Goal: Transaction & Acquisition: Purchase product/service

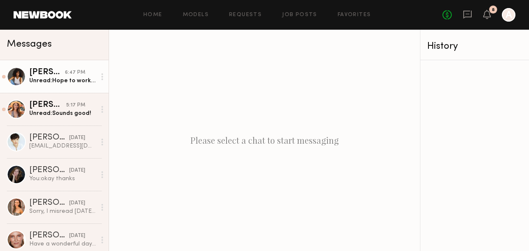
click at [65, 83] on div "Unread: Hope to work with you soon! :)" at bounding box center [62, 81] width 67 height 8
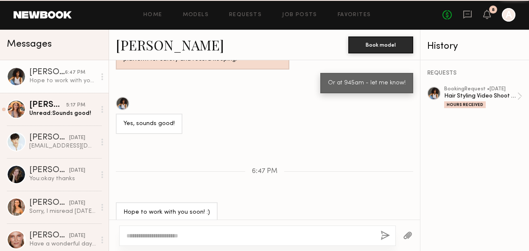
scroll to position [445, 0]
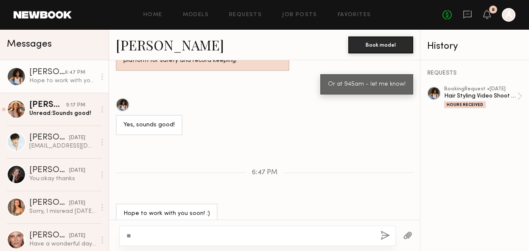
type textarea "*"
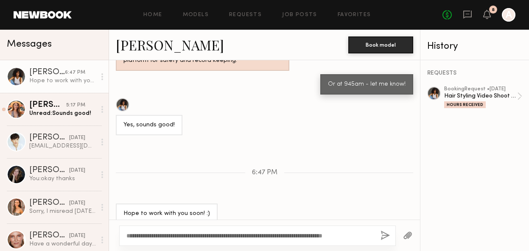
click at [302, 236] on textarea "**********" at bounding box center [249, 236] width 247 height 8
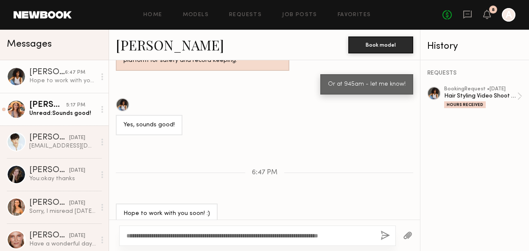
type textarea "**********"
click at [78, 118] on link "Deena T. 5:17 PM Unread: Sounds good!" at bounding box center [54, 109] width 109 height 33
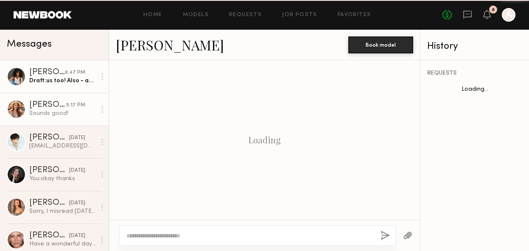
scroll to position [879, 0]
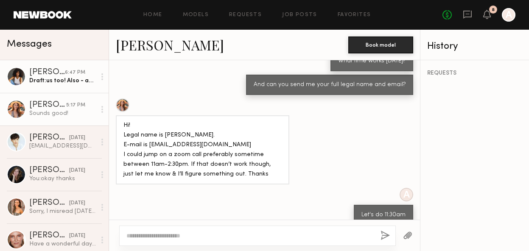
click at [64, 81] on div "Draft: us too! Also - apologies but we don't reimburse for parking, cou you res…" at bounding box center [62, 81] width 67 height 8
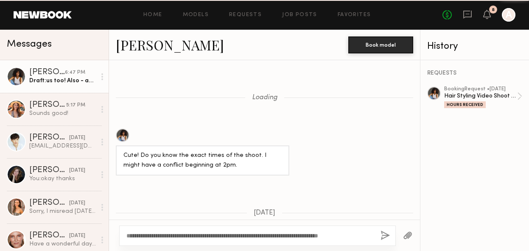
scroll to position [445, 0]
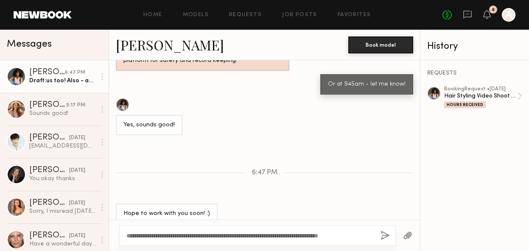
drag, startPoint x: 367, startPoint y: 232, endPoint x: 156, endPoint y: 229, distance: 210.4
click at [157, 229] on div "**********" at bounding box center [257, 236] width 277 height 20
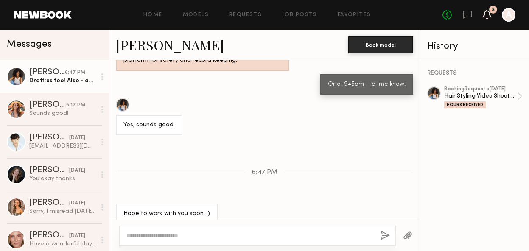
click at [484, 15] on icon at bounding box center [487, 14] width 7 height 6
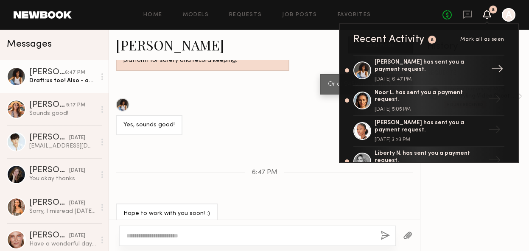
click at [411, 68] on div "[PERSON_NAME] has sent you a payment request." at bounding box center [430, 66] width 110 height 14
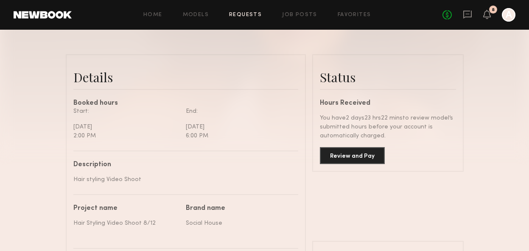
scroll to position [187, 0]
click at [359, 156] on button "Review and Pay" at bounding box center [352, 156] width 65 height 17
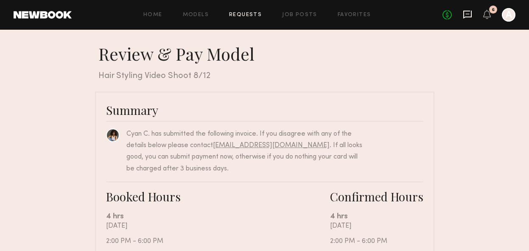
click at [468, 17] on icon at bounding box center [467, 14] width 9 height 9
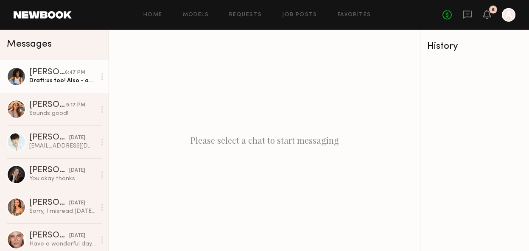
click at [59, 71] on div "[PERSON_NAME]" at bounding box center [47, 72] width 36 height 8
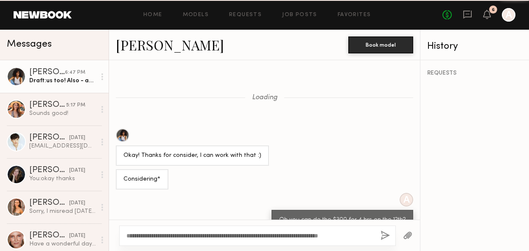
scroll to position [838, 0]
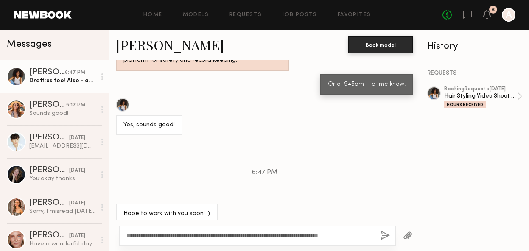
click at [291, 235] on textarea "**********" at bounding box center [249, 236] width 247 height 8
click at [374, 237] on div "**********" at bounding box center [257, 236] width 277 height 20
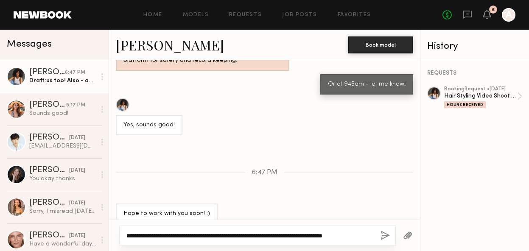
drag, startPoint x: 144, startPoint y: 234, endPoint x: 117, endPoint y: 232, distance: 27.6
click at [118, 234] on div "**********" at bounding box center [264, 235] width 311 height 31
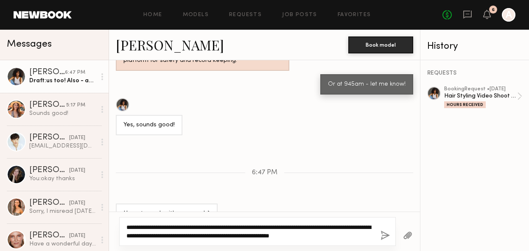
type textarea "**********"
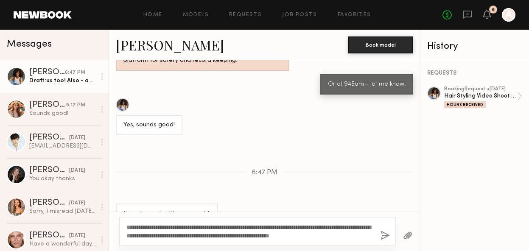
click at [382, 239] on button "button" at bounding box center [385, 236] width 9 height 11
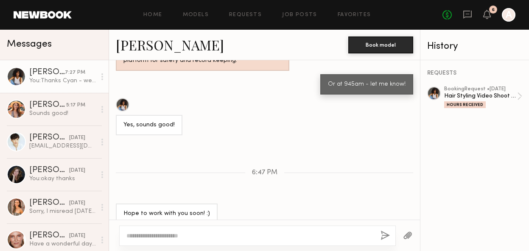
scroll to position [955, 0]
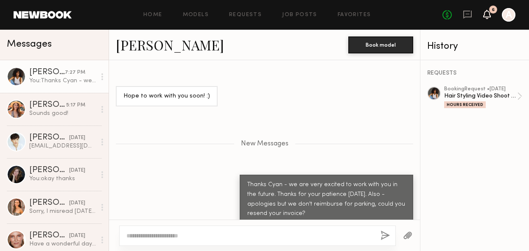
click at [490, 16] on icon at bounding box center [487, 14] width 7 height 6
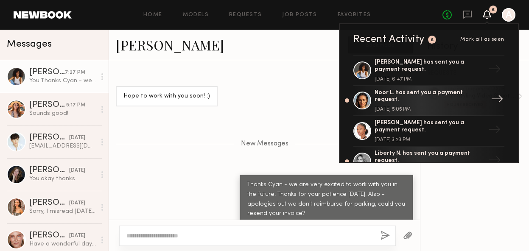
click at [408, 100] on div "Noor L. has sent you a payment request. August 12, 2025 @ 5:05 PM" at bounding box center [430, 101] width 110 height 23
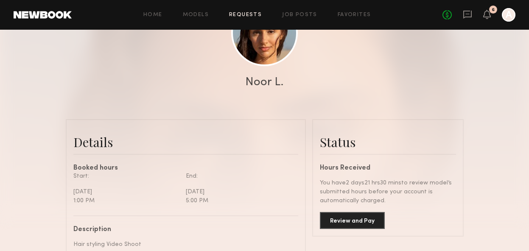
scroll to position [137, 0]
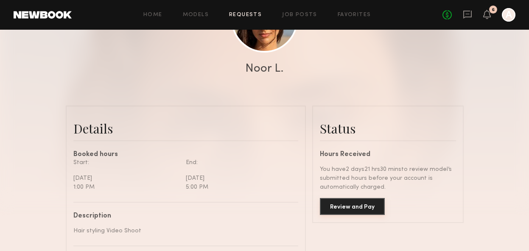
click at [364, 202] on button "Review and Pay" at bounding box center [352, 206] width 65 height 17
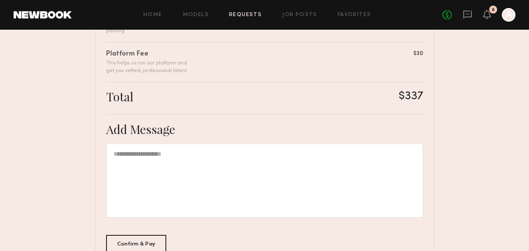
scroll to position [265, 0]
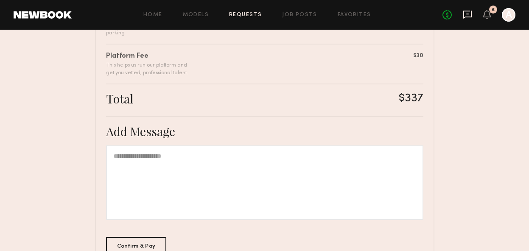
click at [470, 13] on icon at bounding box center [467, 14] width 9 height 9
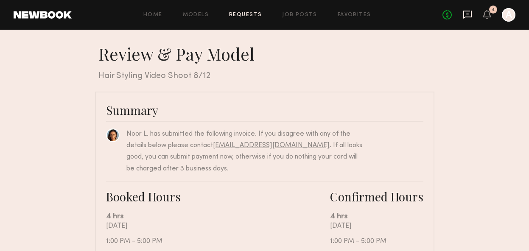
click at [470, 14] on icon at bounding box center [467, 15] width 8 height 8
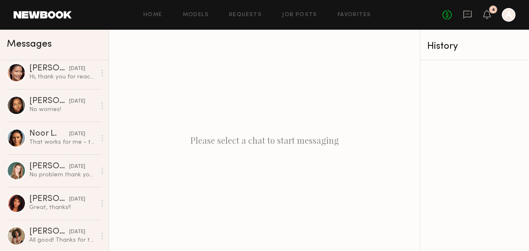
scroll to position [527, 0]
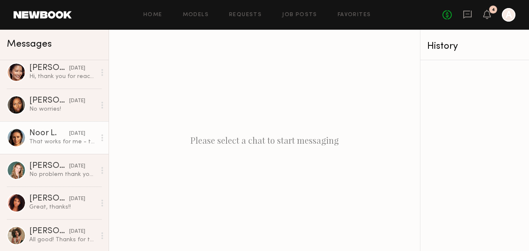
click at [54, 148] on link "Noor L. 08/07/2025 That works for me - thanks!" at bounding box center [54, 137] width 109 height 33
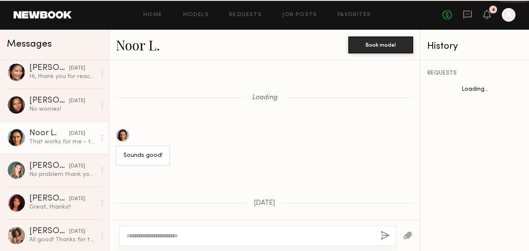
scroll to position [487, 0]
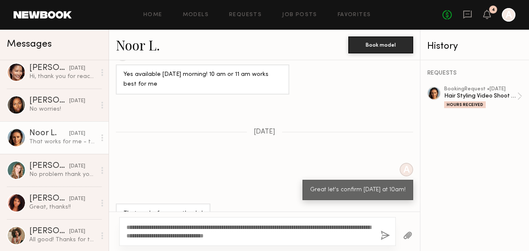
type textarea "**********"
click at [386, 238] on button "button" at bounding box center [385, 236] width 9 height 11
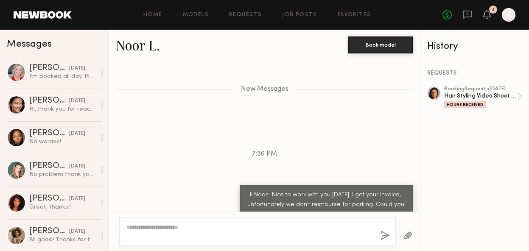
scroll to position [0, 0]
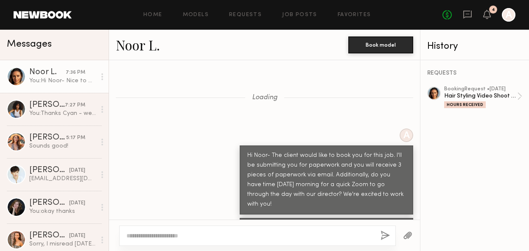
scroll to position [507, 0]
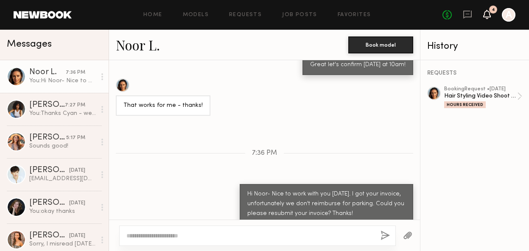
click at [484, 16] on icon at bounding box center [487, 14] width 7 height 6
click at [493, 19] on div "No fees up to $5,000 4 A" at bounding box center [478, 15] width 73 height 14
click at [490, 18] on icon at bounding box center [487, 14] width 8 height 9
click at [488, 15] on icon at bounding box center [487, 14] width 7 height 6
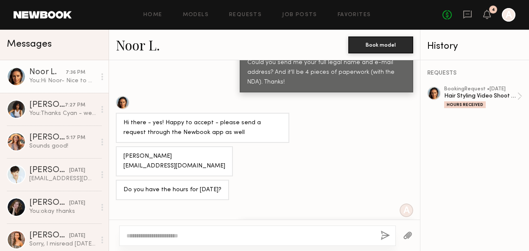
scroll to position [828, 0]
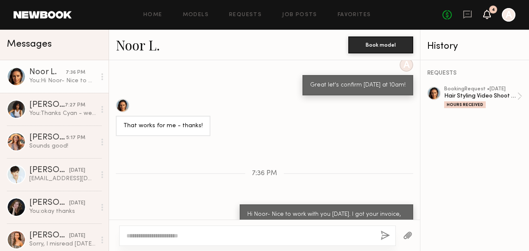
click at [487, 14] on icon at bounding box center [487, 14] width 7 height 6
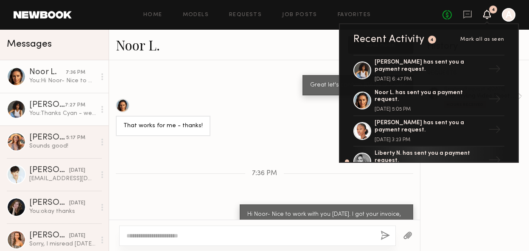
click at [74, 112] on div "You: Thanks Cyan - we are very excited to work with you in the future. Thanks f…" at bounding box center [62, 113] width 67 height 8
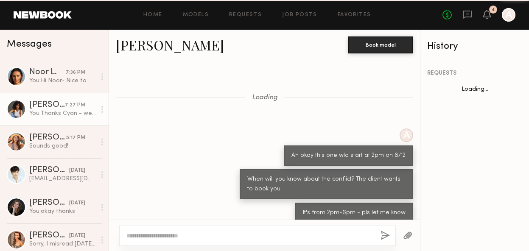
scroll to position [383, 0]
